Goal: Transaction & Acquisition: Purchase product/service

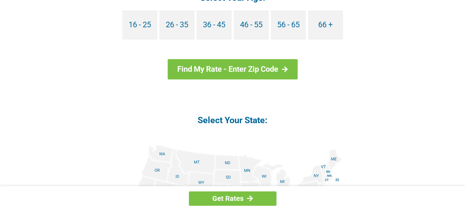
scroll to position [728, 0]
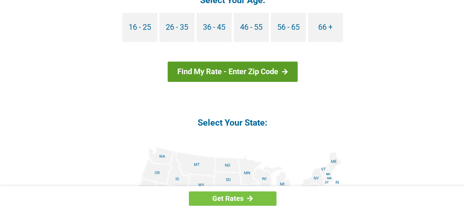
click at [249, 76] on link "Find My Rate - Enter Zip Code" at bounding box center [232, 72] width 130 height 20
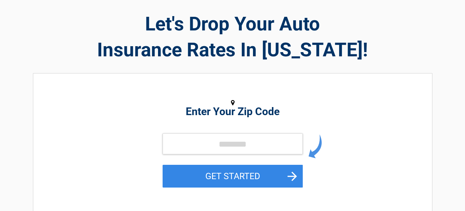
scroll to position [32, 0]
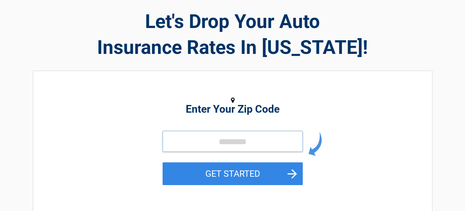
click at [219, 138] on input "tel" at bounding box center [232, 141] width 140 height 21
type input "*****"
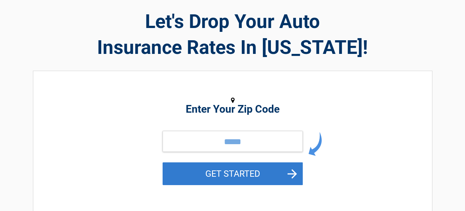
click at [201, 175] on button "GET STARTED" at bounding box center [232, 173] width 140 height 23
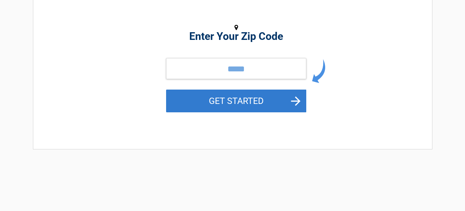
scroll to position [0, 0]
